Goal: Check status: Check status

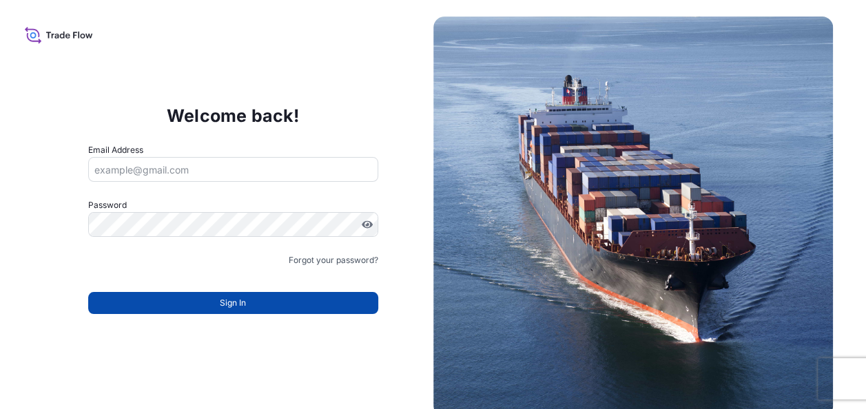
type input "[EMAIL_ADDRESS][PERSON_NAME][DOMAIN_NAME]"
click at [247, 298] on button "Sign In" at bounding box center [233, 303] width 290 height 22
